Goal: Navigation & Orientation: Find specific page/section

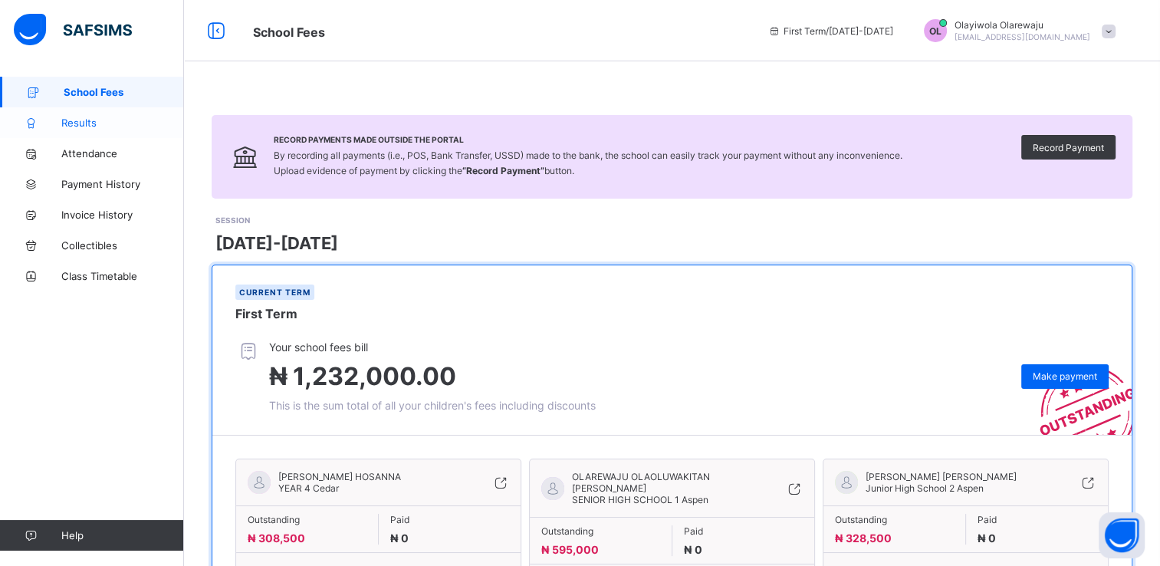
click at [90, 127] on span "Results" at bounding box center [122, 123] width 123 height 12
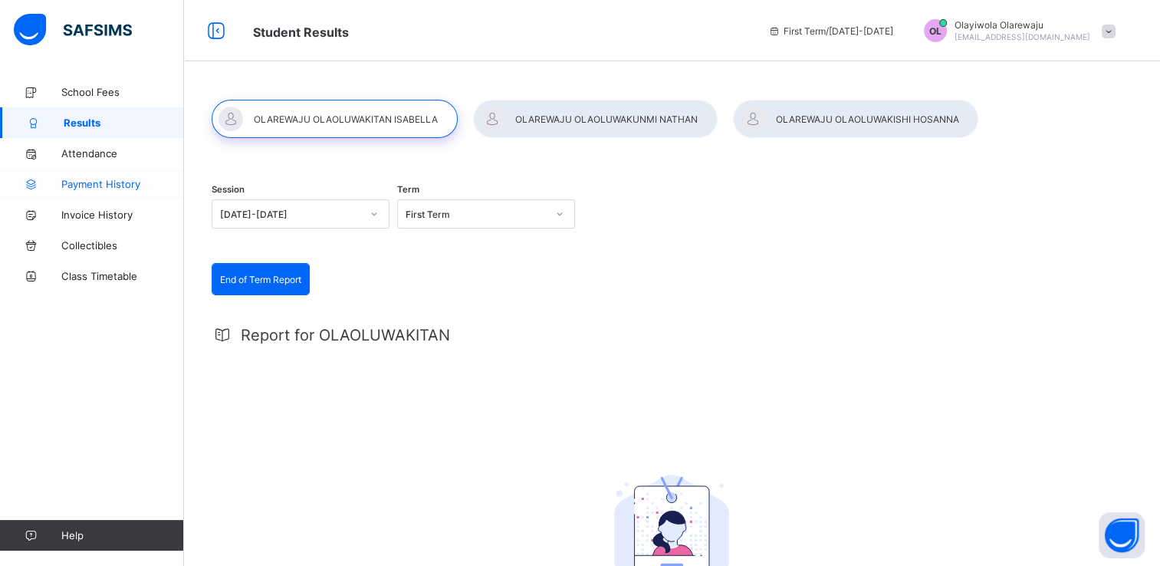
click at [101, 181] on span "Payment History" at bounding box center [122, 184] width 123 height 12
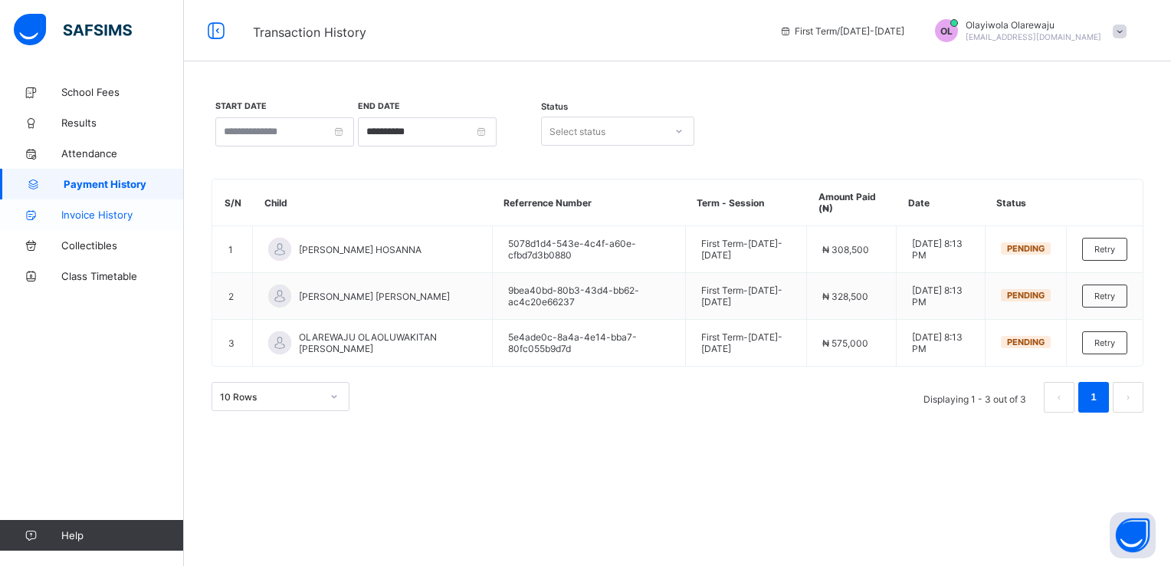
click at [121, 214] on span "Invoice History" at bounding box center [122, 215] width 123 height 12
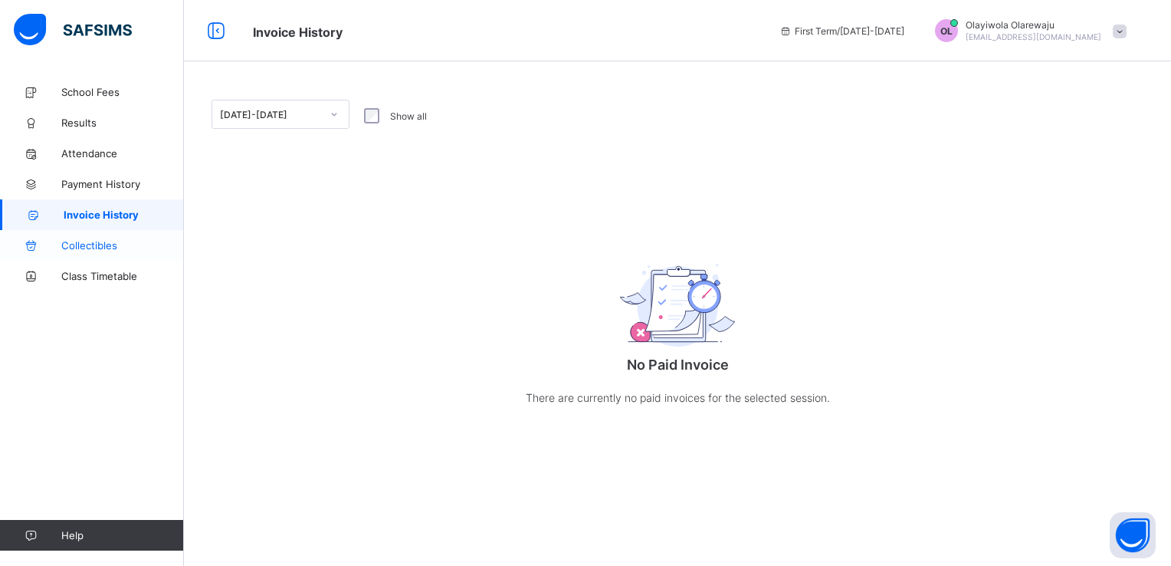
click at [112, 241] on span "Collectibles" at bounding box center [122, 245] width 123 height 12
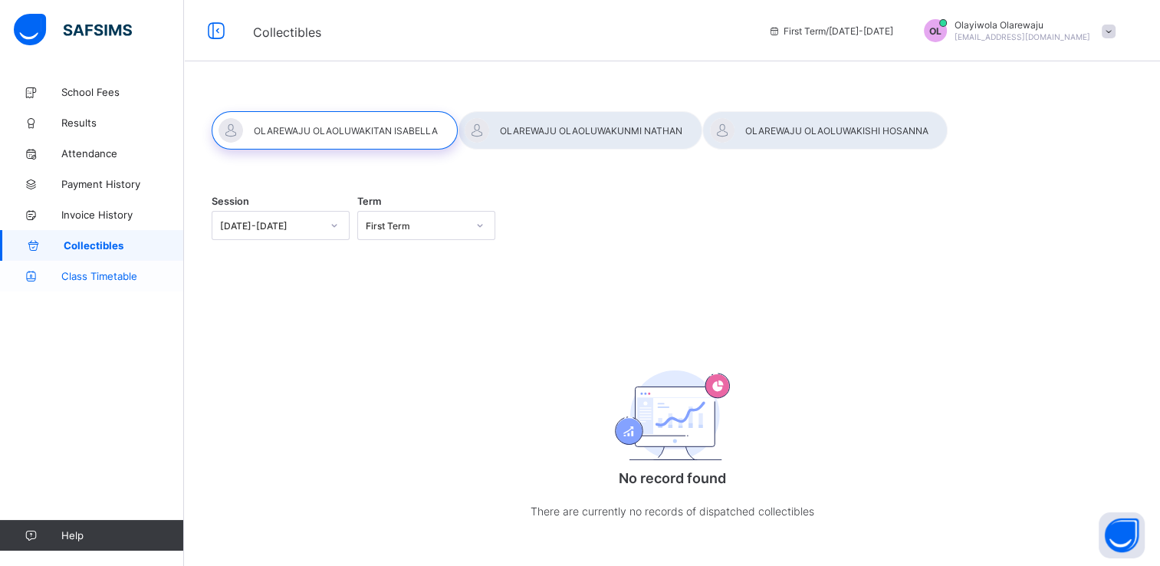
click at [113, 273] on span "Class Timetable" at bounding box center [122, 276] width 123 height 12
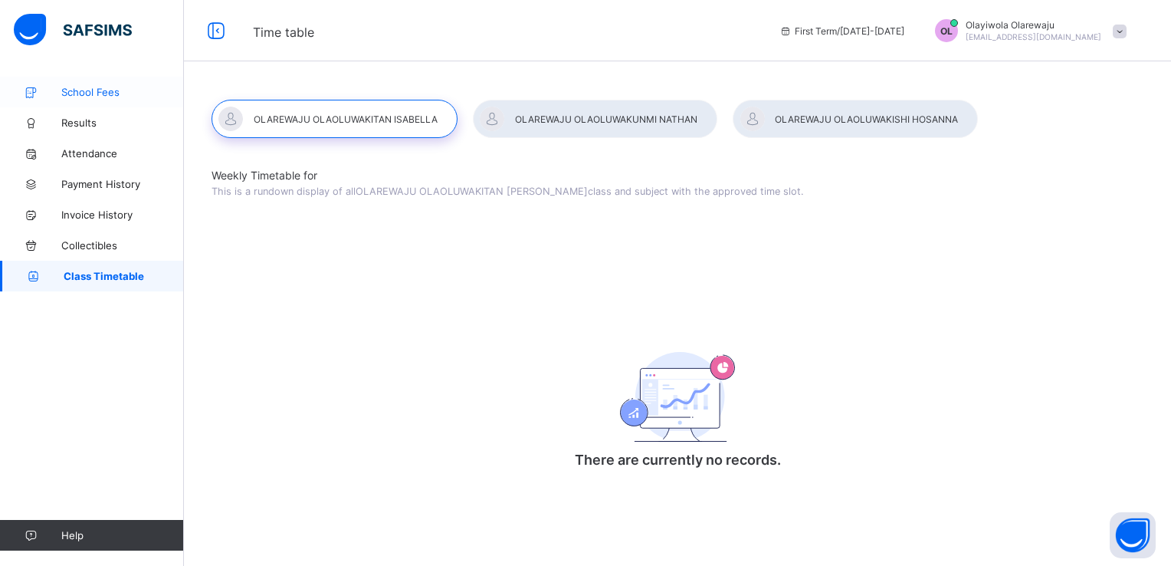
click at [94, 94] on span "School Fees" at bounding box center [122, 92] width 123 height 12
